Goal: Transaction & Acquisition: Purchase product/service

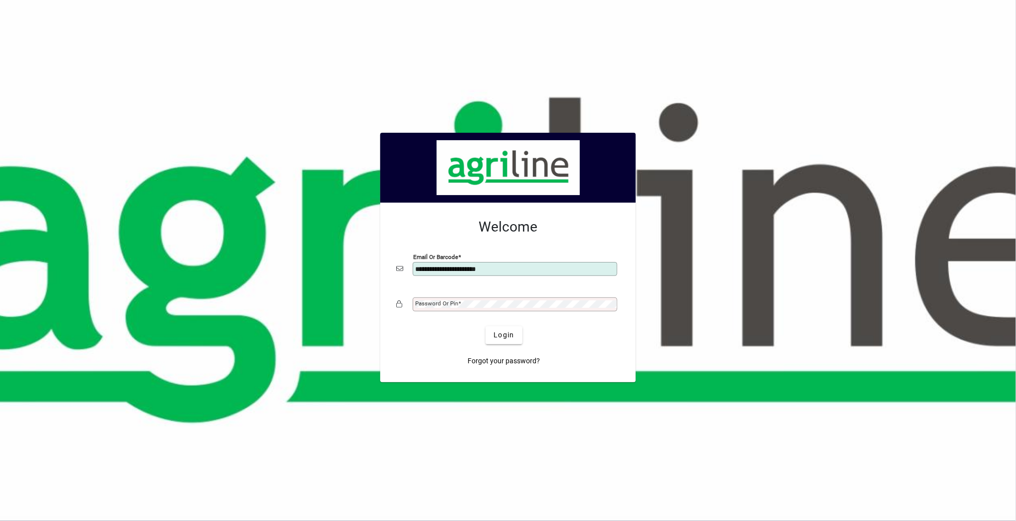
type input "**********"
click at [424, 308] on div "Password or Pin" at bounding box center [515, 304] width 205 height 14
click at [515, 321] on span "submit" at bounding box center [504, 335] width 36 height 24
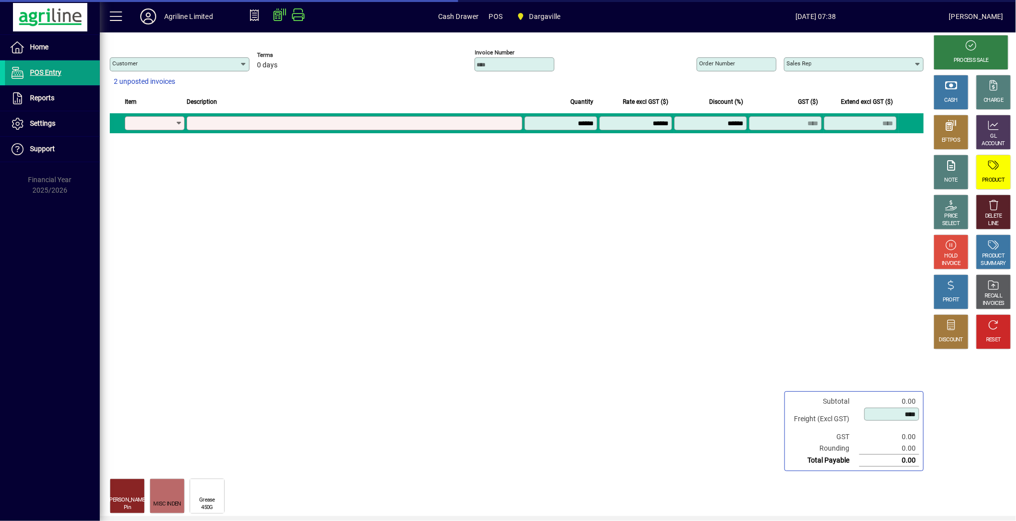
type input "**********"
